Goal: Task Accomplishment & Management: Manage account settings

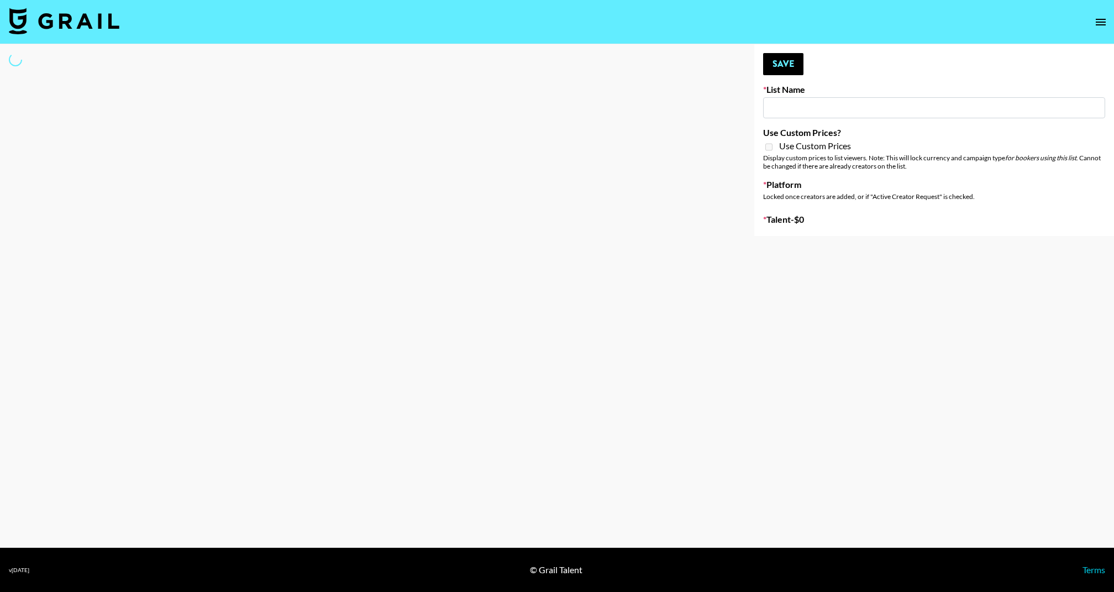
click at [798, 108] on input at bounding box center [934, 107] width 342 height 21
drag, startPoint x: 883, startPoint y: 111, endPoint x: 941, endPoint y: 0, distance: 125.3
click at [884, 112] on input at bounding box center [934, 107] width 342 height 21
type input "Some By Mi (8th Aug)"
checkbox input "true"
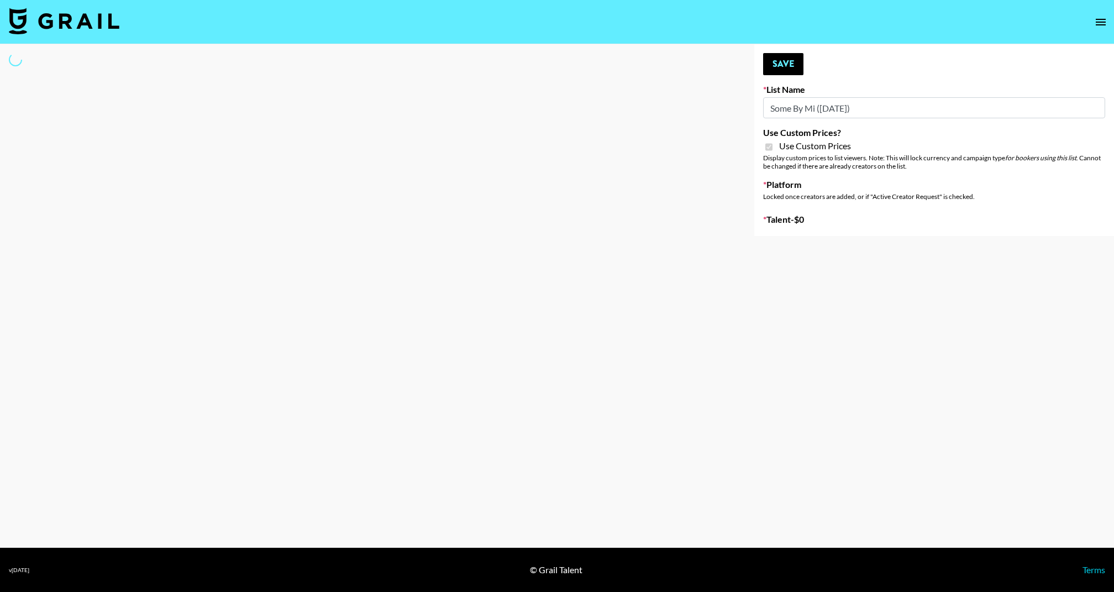
select select "Brand"
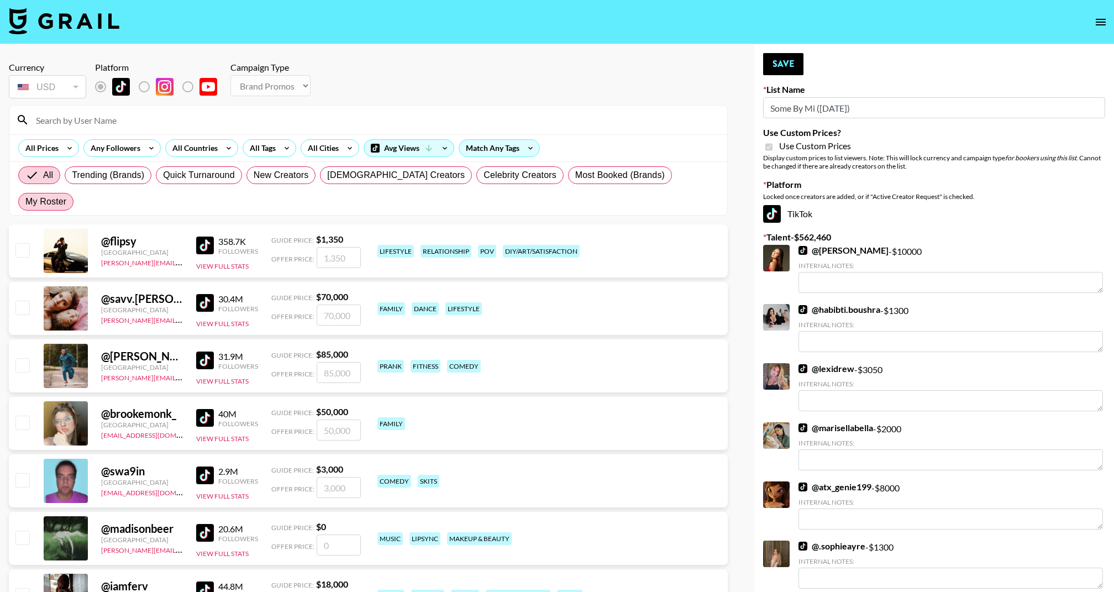
click at [66, 195] on span "My Roster" at bounding box center [45, 201] width 41 height 13
click at [25, 202] on input "My Roster" at bounding box center [25, 202] width 0 height 0
radio input "true"
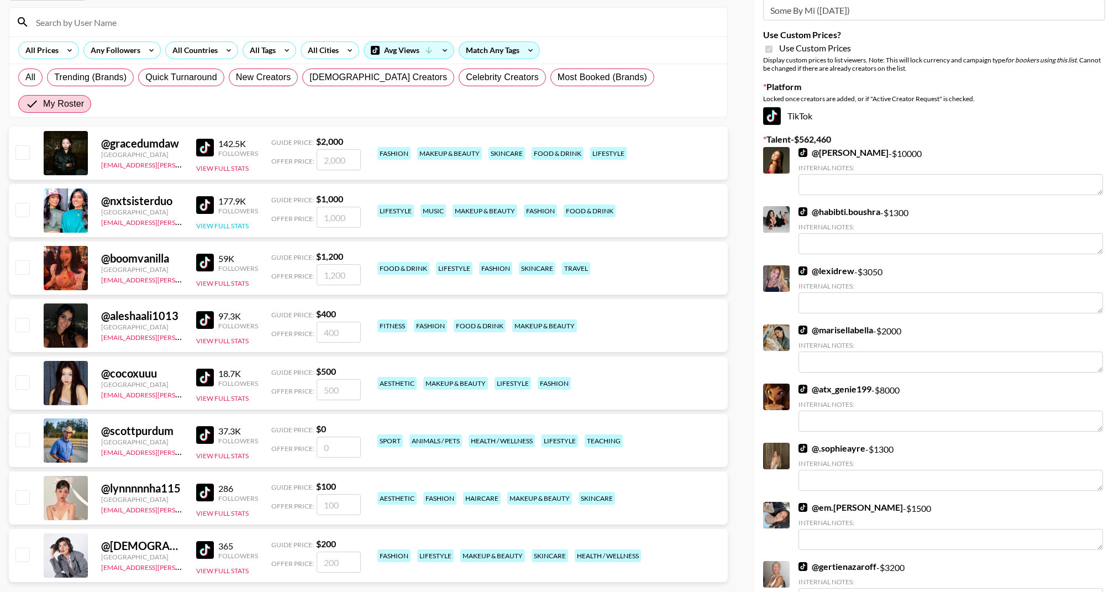
scroll to position [100, 0]
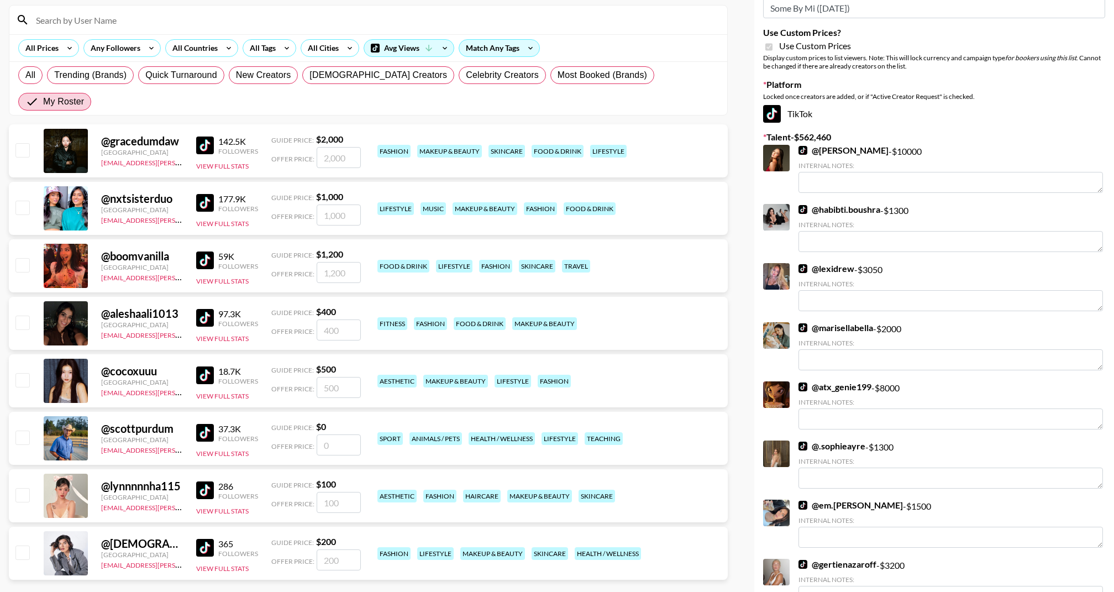
click at [26, 258] on input "checkbox" at bounding box center [21, 264] width 13 height 13
checkbox input "true"
type input "1200"
click at [18, 316] on input "checkbox" at bounding box center [21, 322] width 13 height 13
checkbox input "true"
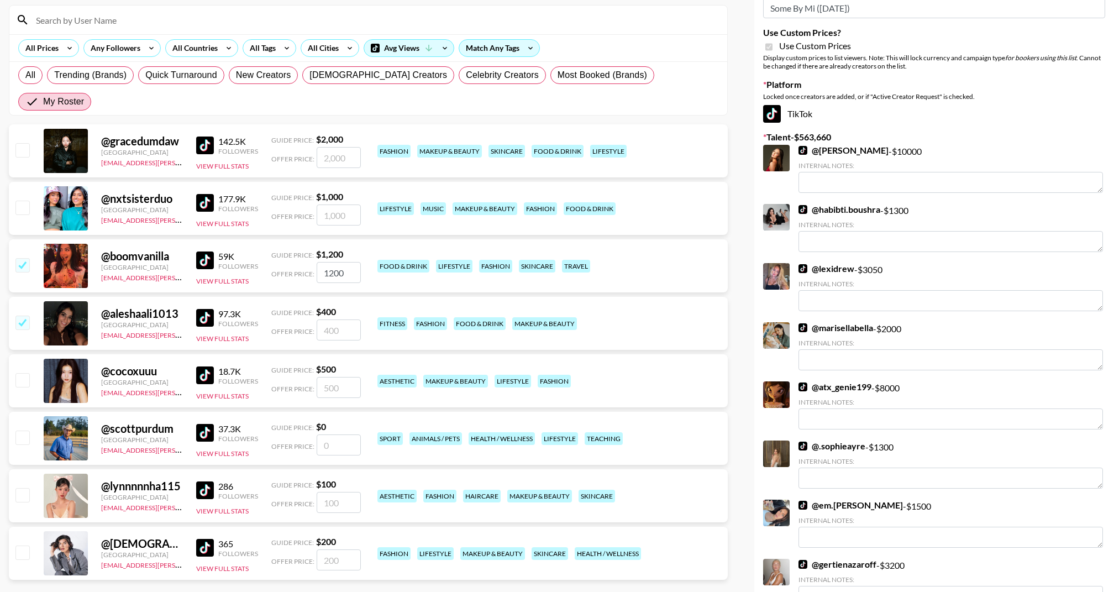
type input "400"
click at [20, 488] on input "checkbox" at bounding box center [21, 494] width 13 height 13
checkbox input "true"
type input "100"
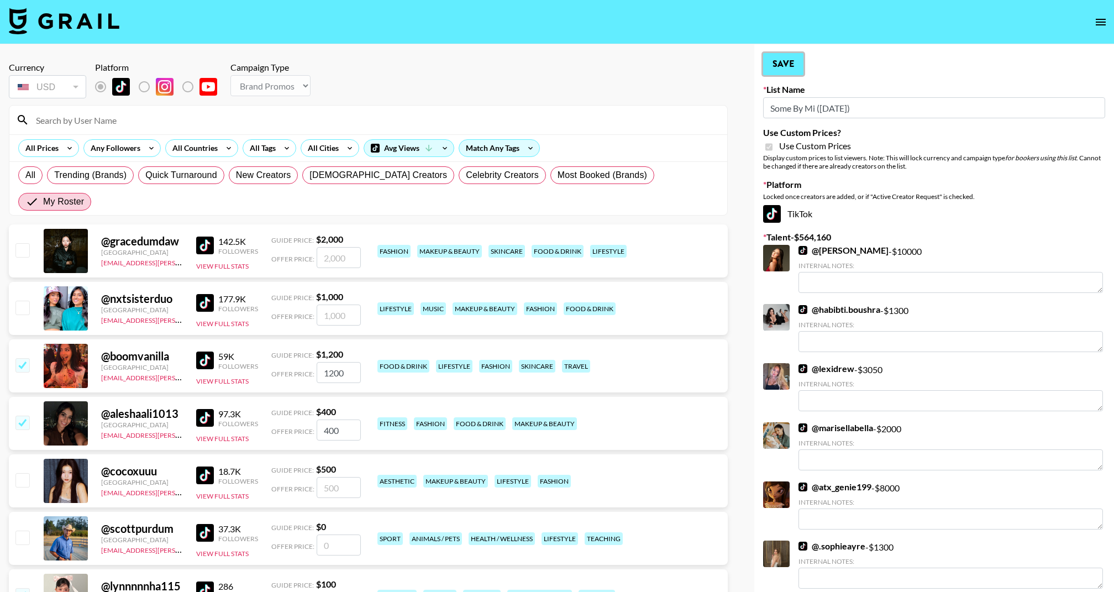
click at [795, 74] on button "Save" at bounding box center [783, 64] width 40 height 22
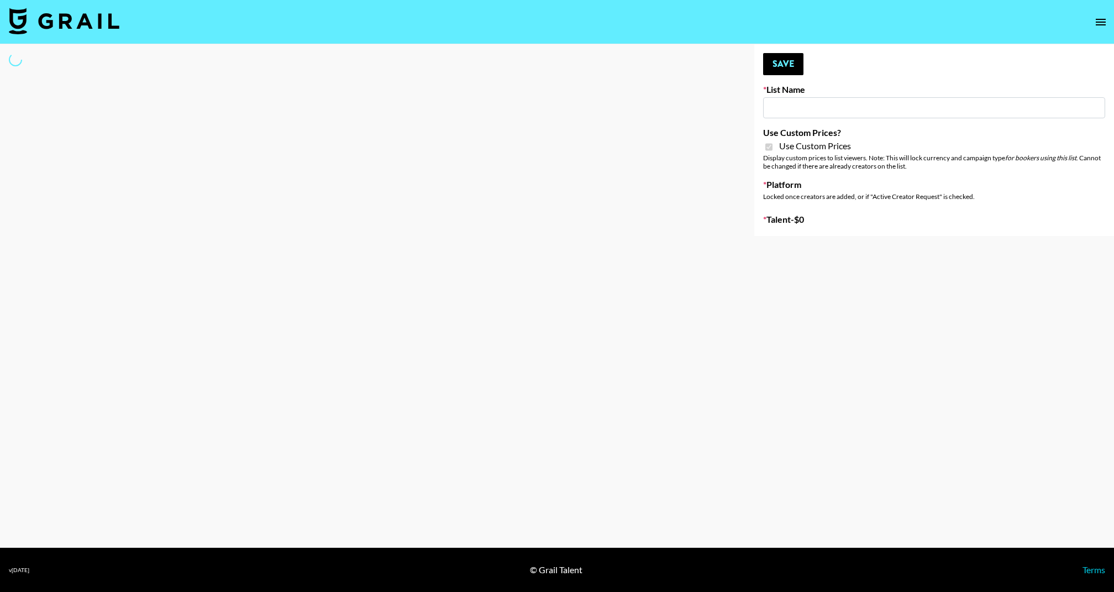
type input "Solitaire Harverst (8th Aug)"
checkbox input "true"
select select "Brand"
type input "Solitaire Harverst ([DATE])"
checkbox input "true"
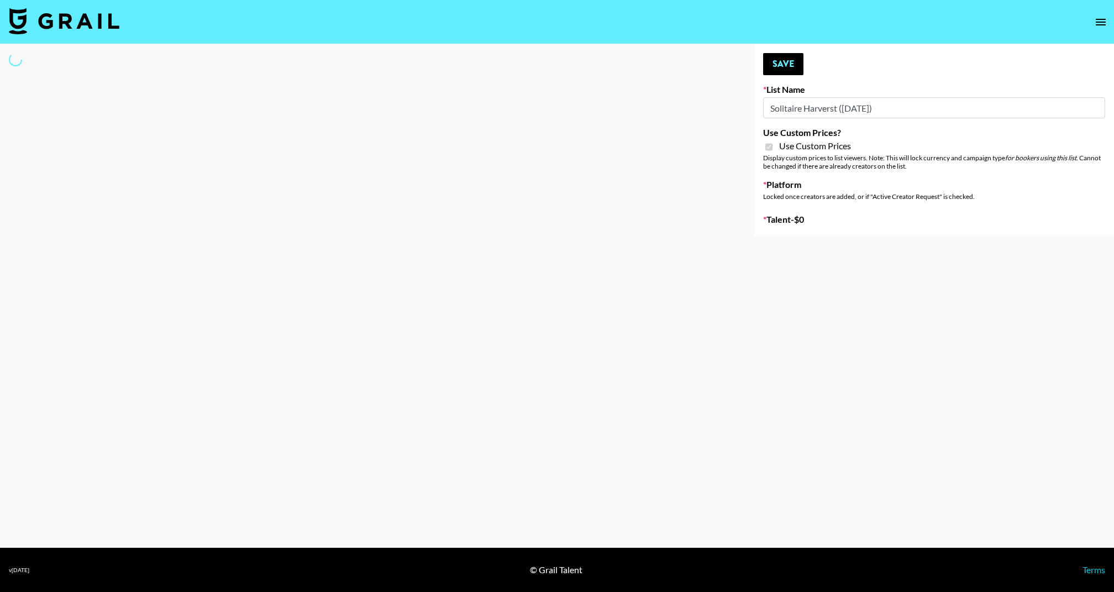
select select "Brand"
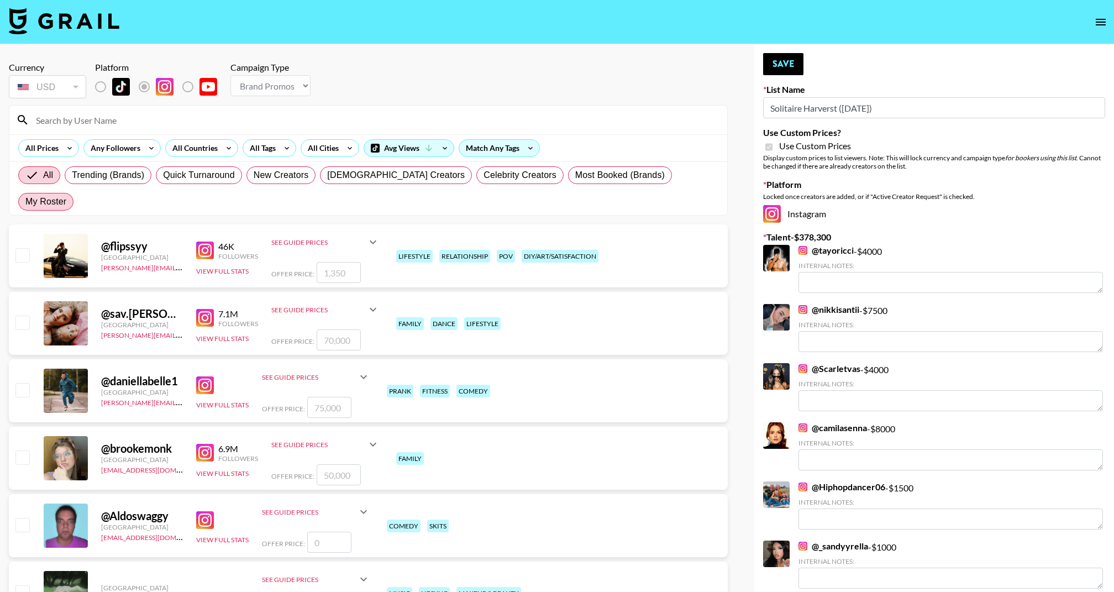
click at [66, 195] on span "My Roster" at bounding box center [45, 201] width 41 height 13
click at [25, 202] on input "My Roster" at bounding box center [25, 202] width 0 height 0
radio input "true"
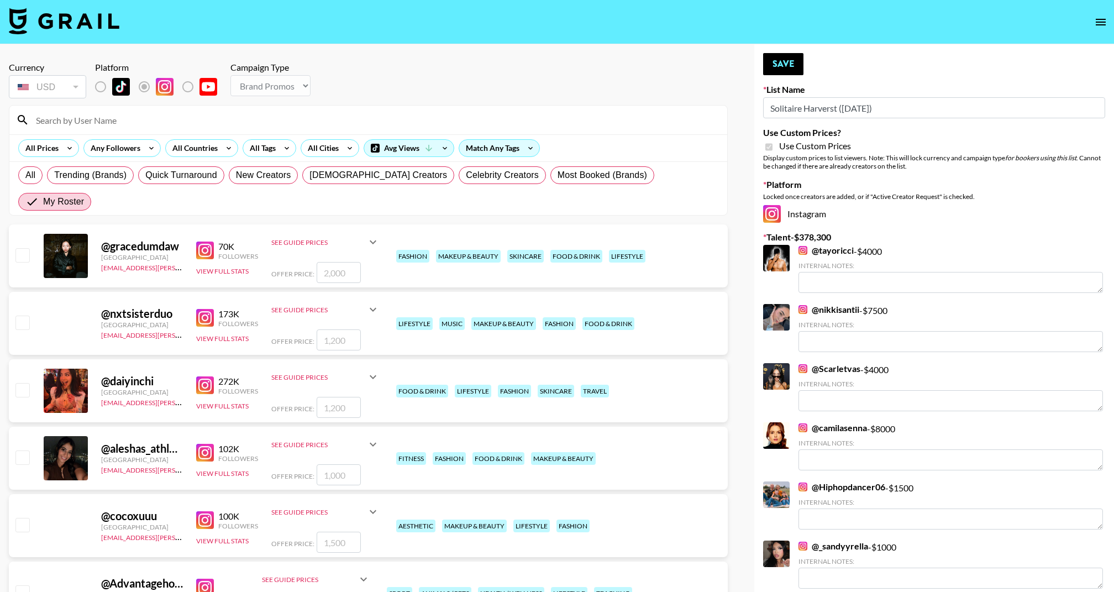
scroll to position [49, 0]
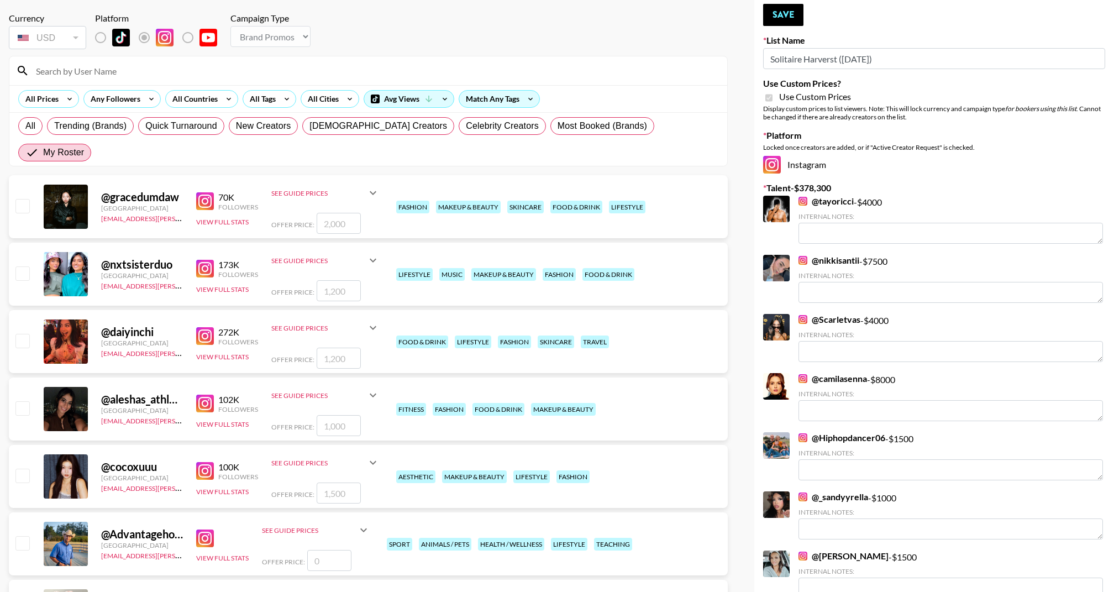
click at [23, 334] on input "checkbox" at bounding box center [21, 340] width 13 height 13
checkbox input "true"
type input "1200"
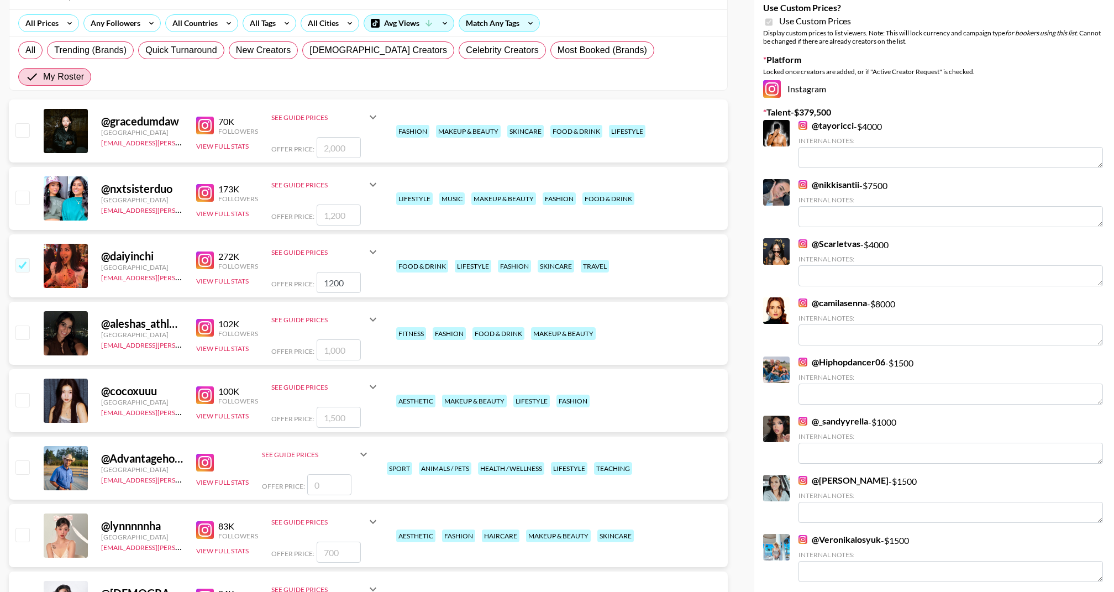
scroll to position [140, 0]
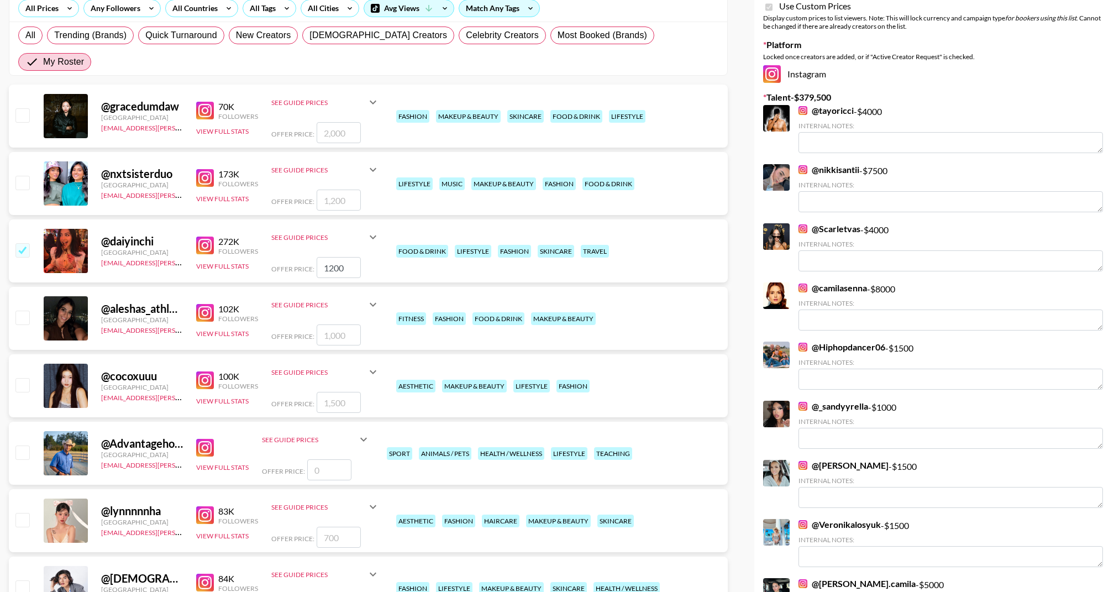
click at [27, 309] on div at bounding box center [21, 318] width 17 height 19
click at [27, 311] on input "checkbox" at bounding box center [21, 317] width 13 height 13
checkbox input "true"
type input "1000"
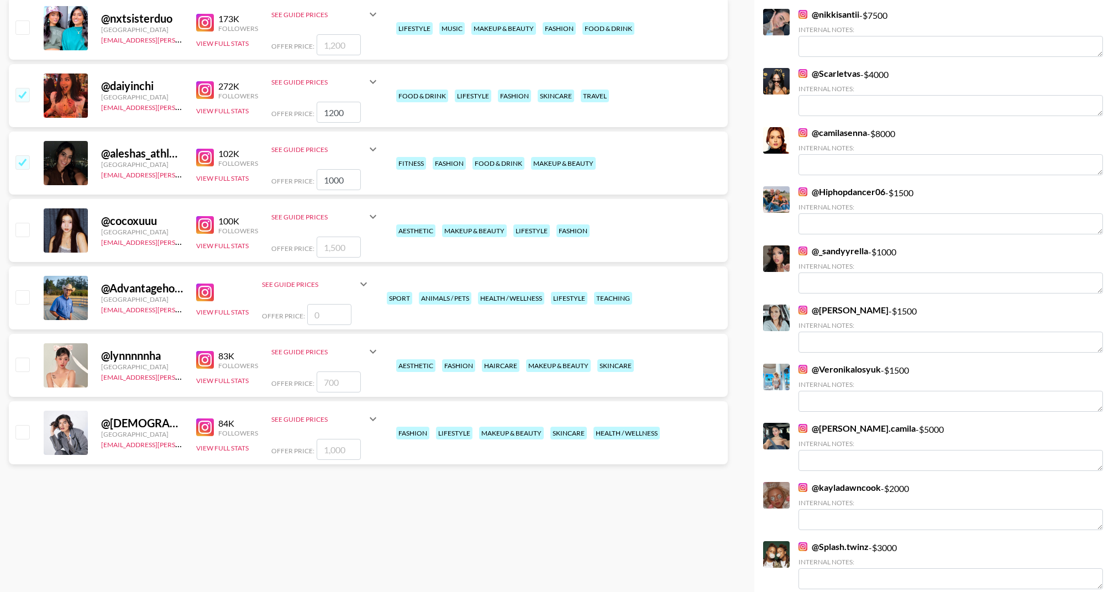
scroll to position [297, 0]
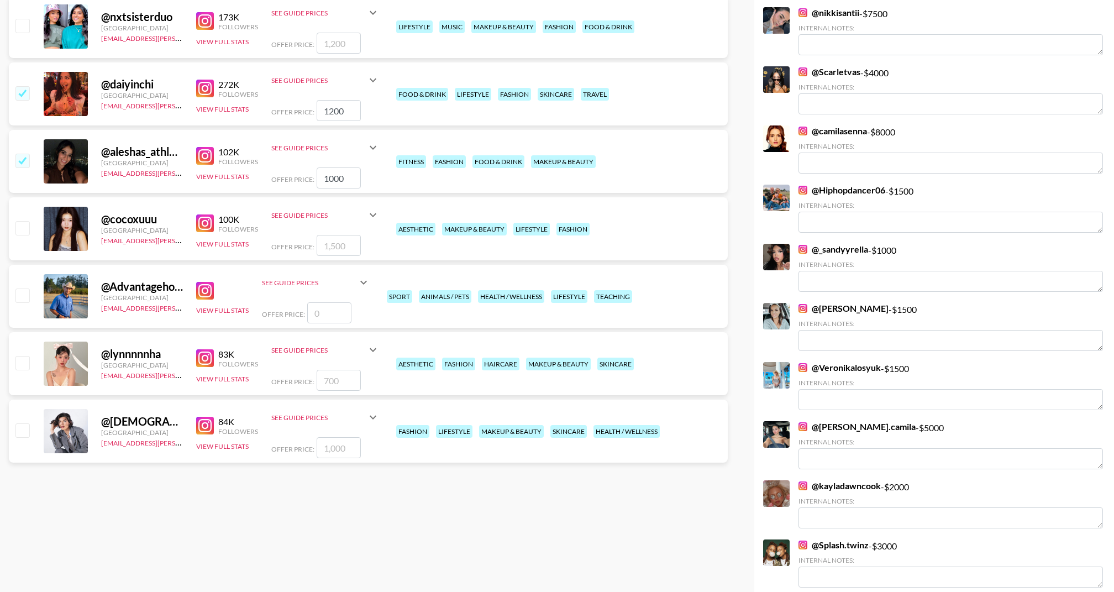
click at [26, 356] on input "checkbox" at bounding box center [21, 362] width 13 height 13
checkbox input "true"
type input "700"
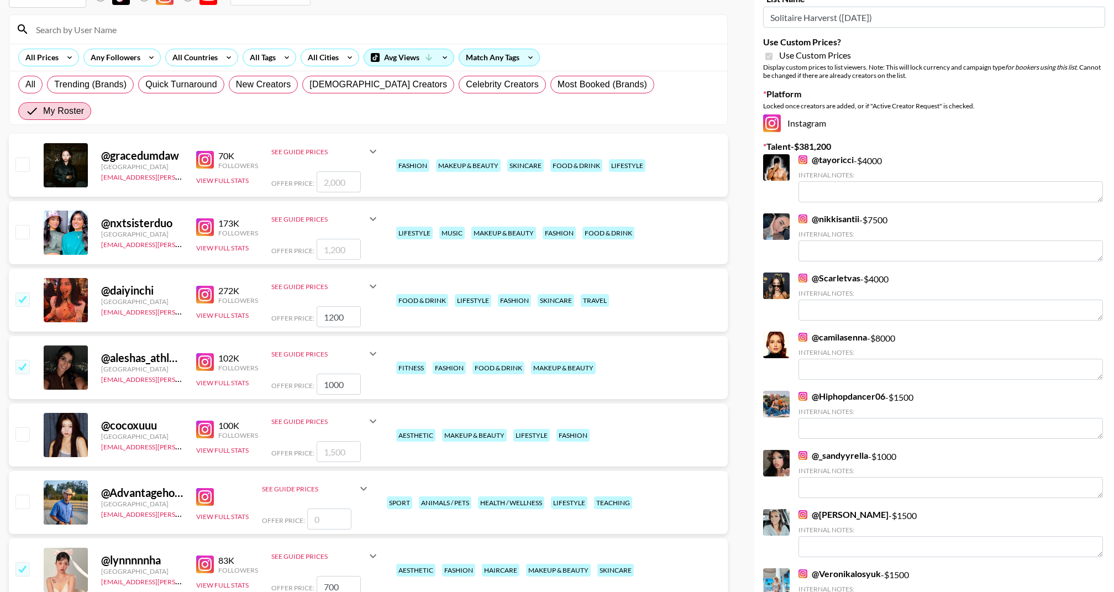
scroll to position [0, 0]
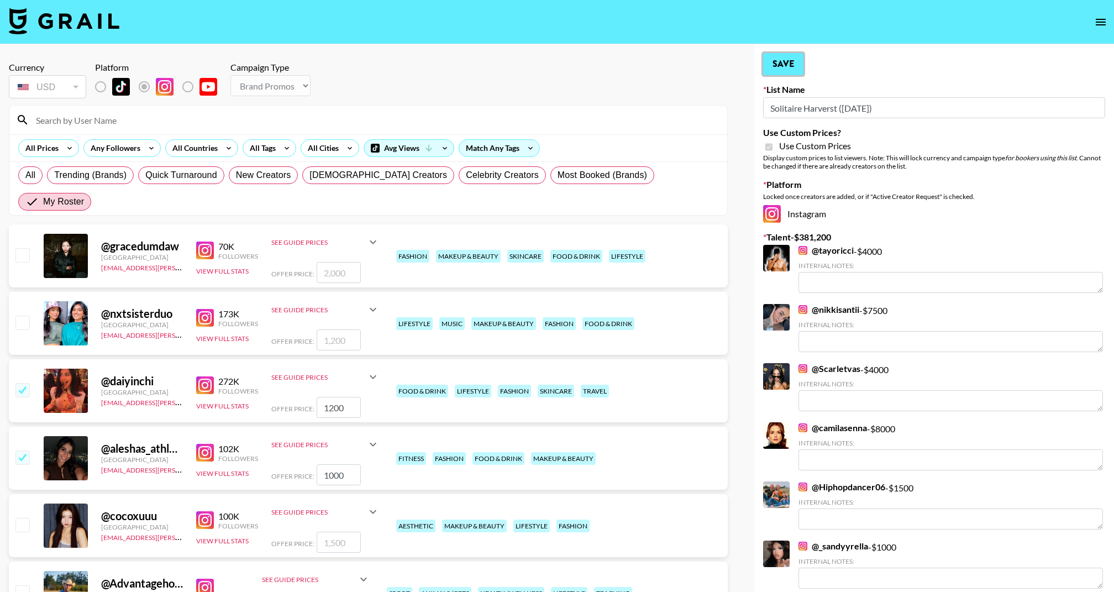
click at [792, 66] on button "Save" at bounding box center [783, 64] width 40 height 22
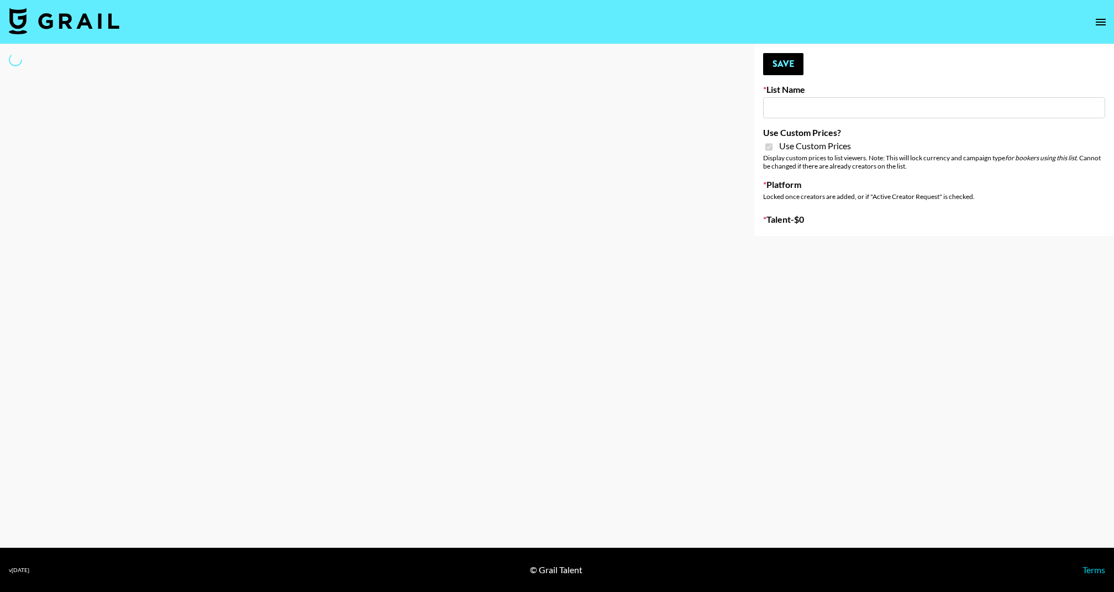
type input "Lip Liner Stain ([DATE])"
checkbox input "true"
select select "Brand"
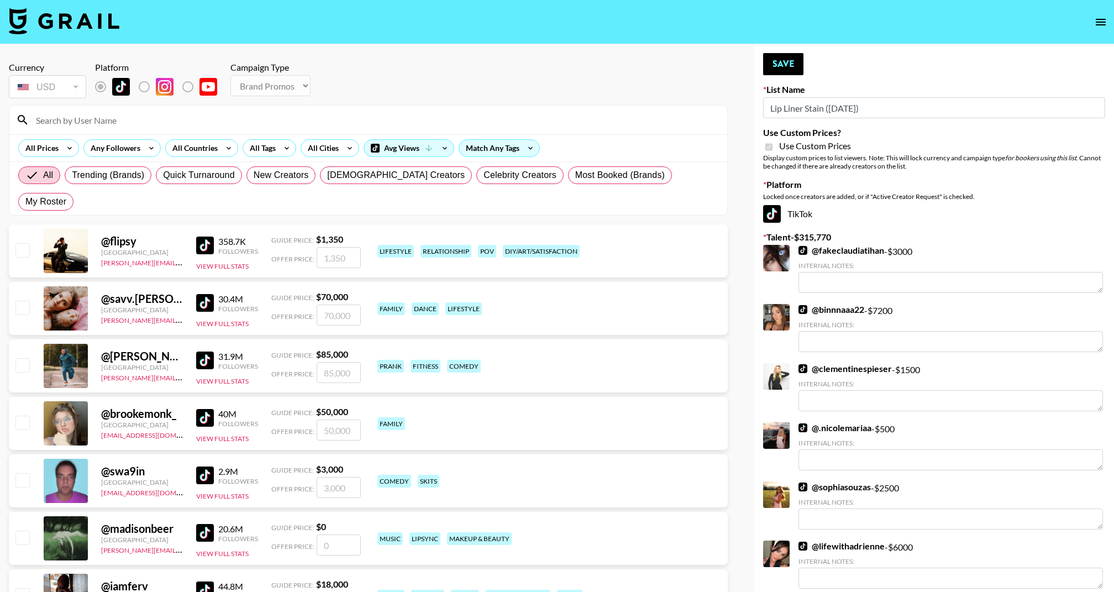
click at [643, 187] on div "All Trending (Brands) Quick Turnaround New Creators [DEMOGRAPHIC_DATA] Creators…" at bounding box center [368, 188] width 705 height 53
click at [66, 195] on span "My Roster" at bounding box center [45, 201] width 41 height 13
click at [25, 202] on input "My Roster" at bounding box center [25, 202] width 0 height 0
radio input "true"
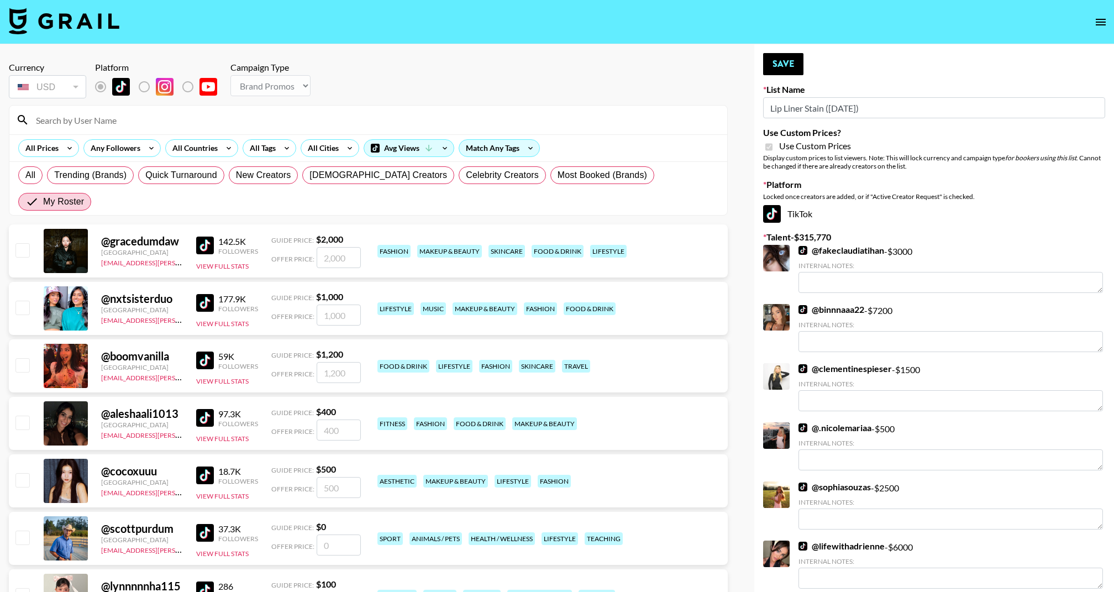
click at [25, 358] on input "checkbox" at bounding box center [21, 364] width 13 height 13
checkbox input "true"
type input "1200"
click at [35, 397] on div "@ aleshaali1013 [GEOGRAPHIC_DATA] [EMAIL_ADDRESS][PERSON_NAME][DOMAIN_NAME] 97.…" at bounding box center [368, 423] width 719 height 53
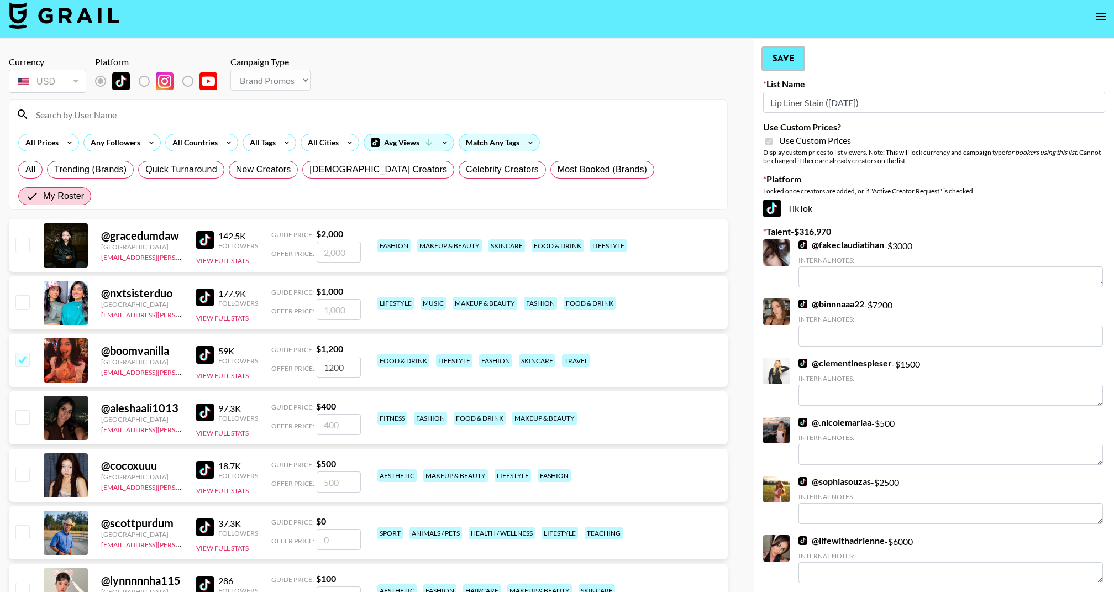
click at [784, 48] on button "Save" at bounding box center [783, 59] width 40 height 22
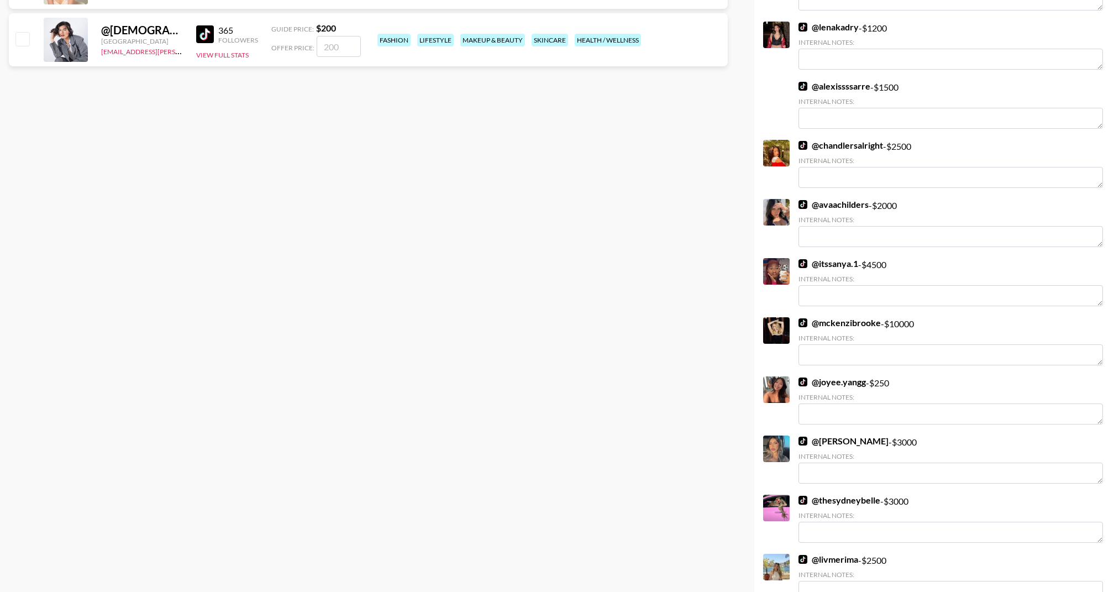
scroll to position [528, 0]
